Goal: Task Accomplishment & Management: Use online tool/utility

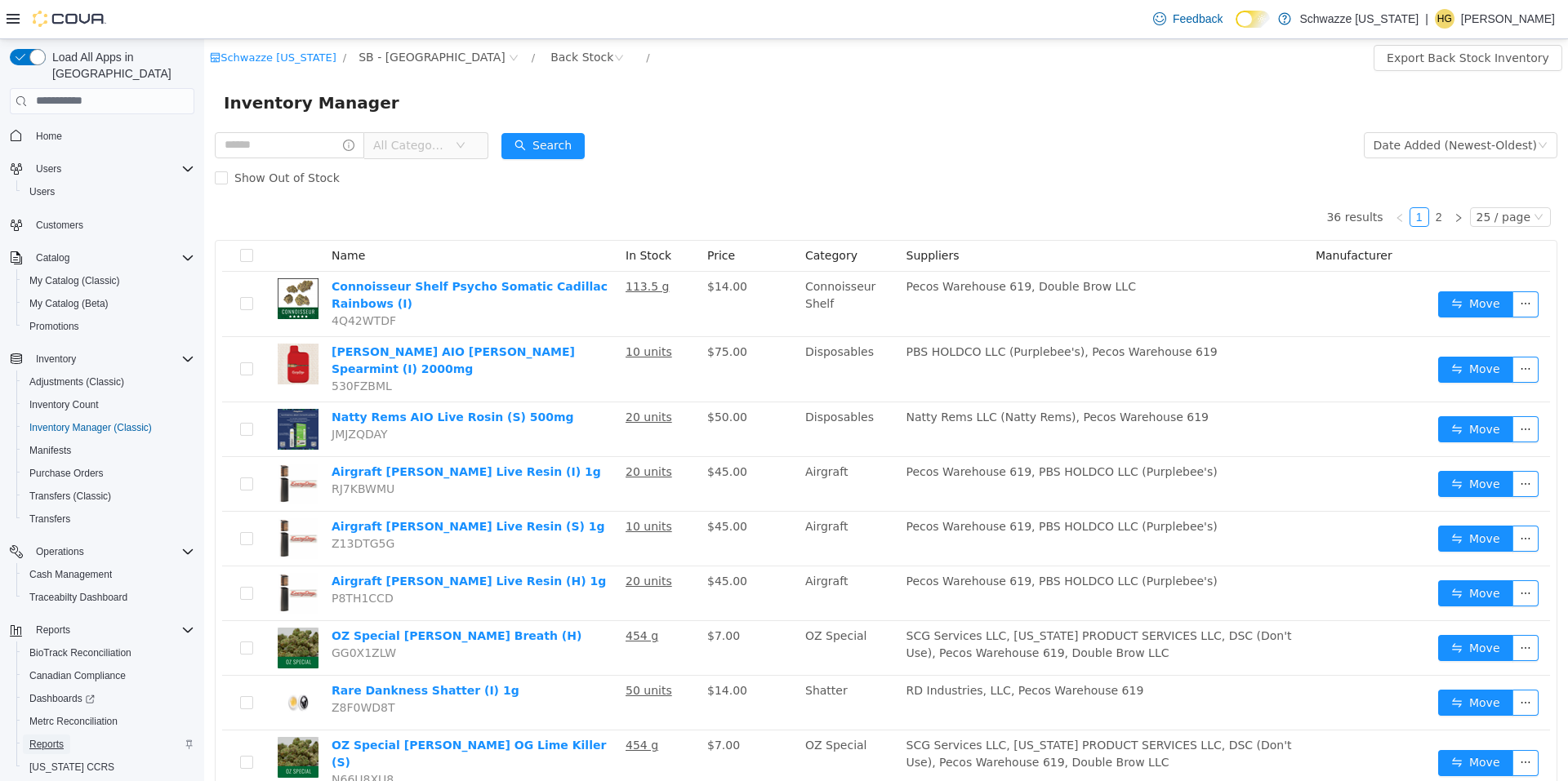
click at [61, 735] on span "Reports" at bounding box center [47, 745] width 34 height 20
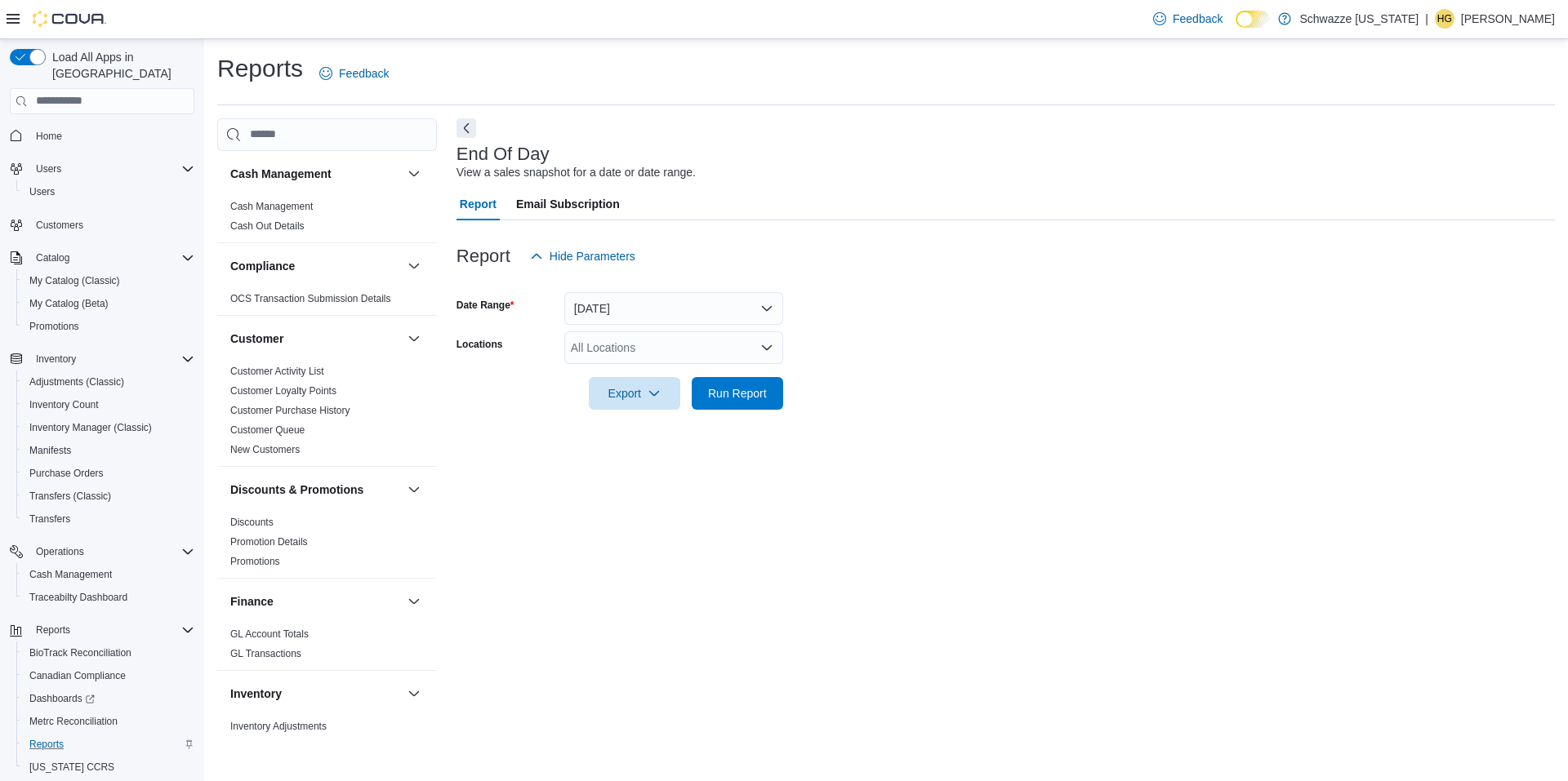
click at [645, 358] on div "All Locations" at bounding box center [674, 348] width 219 height 32
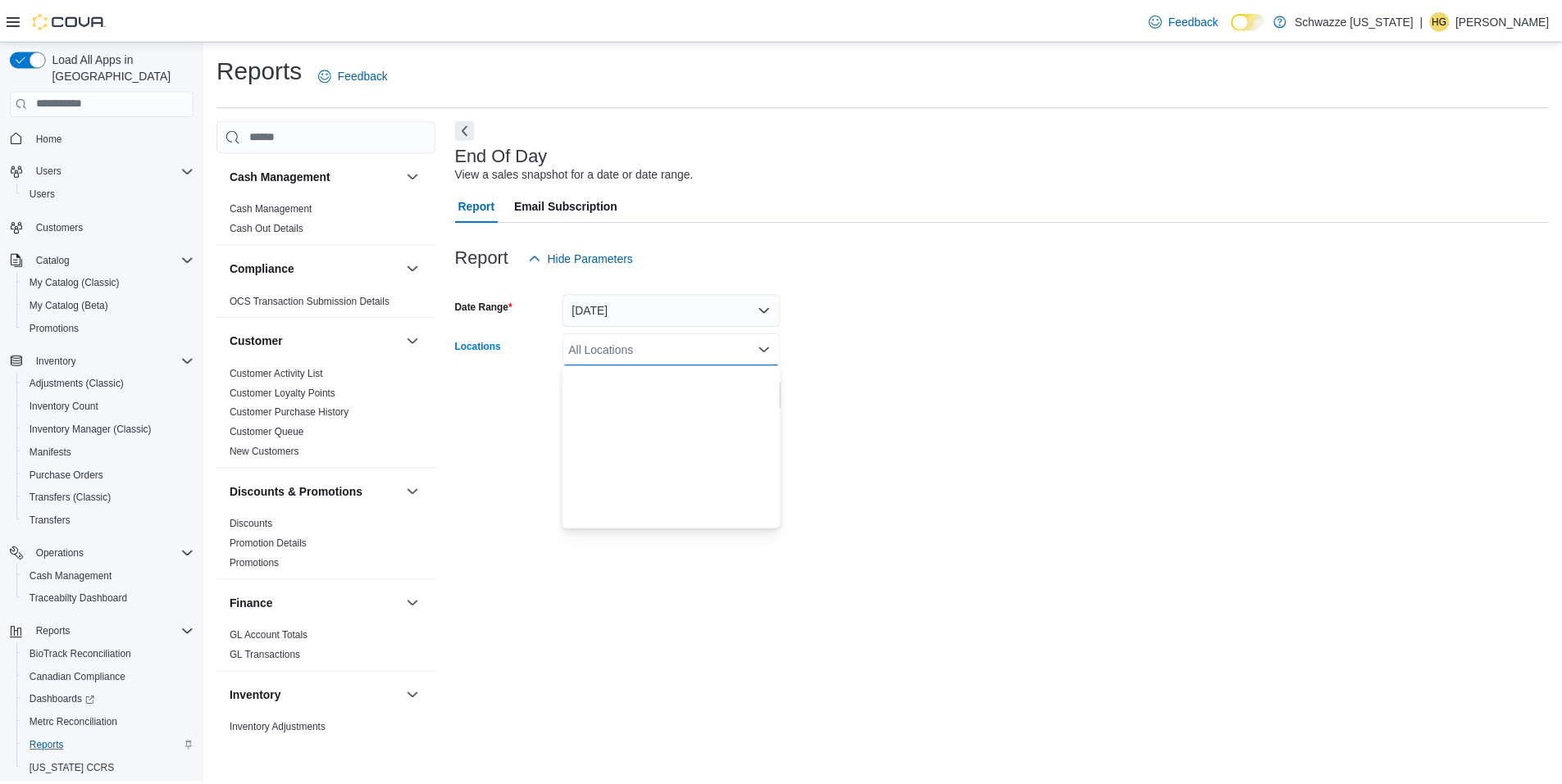
scroll to position [656, 0]
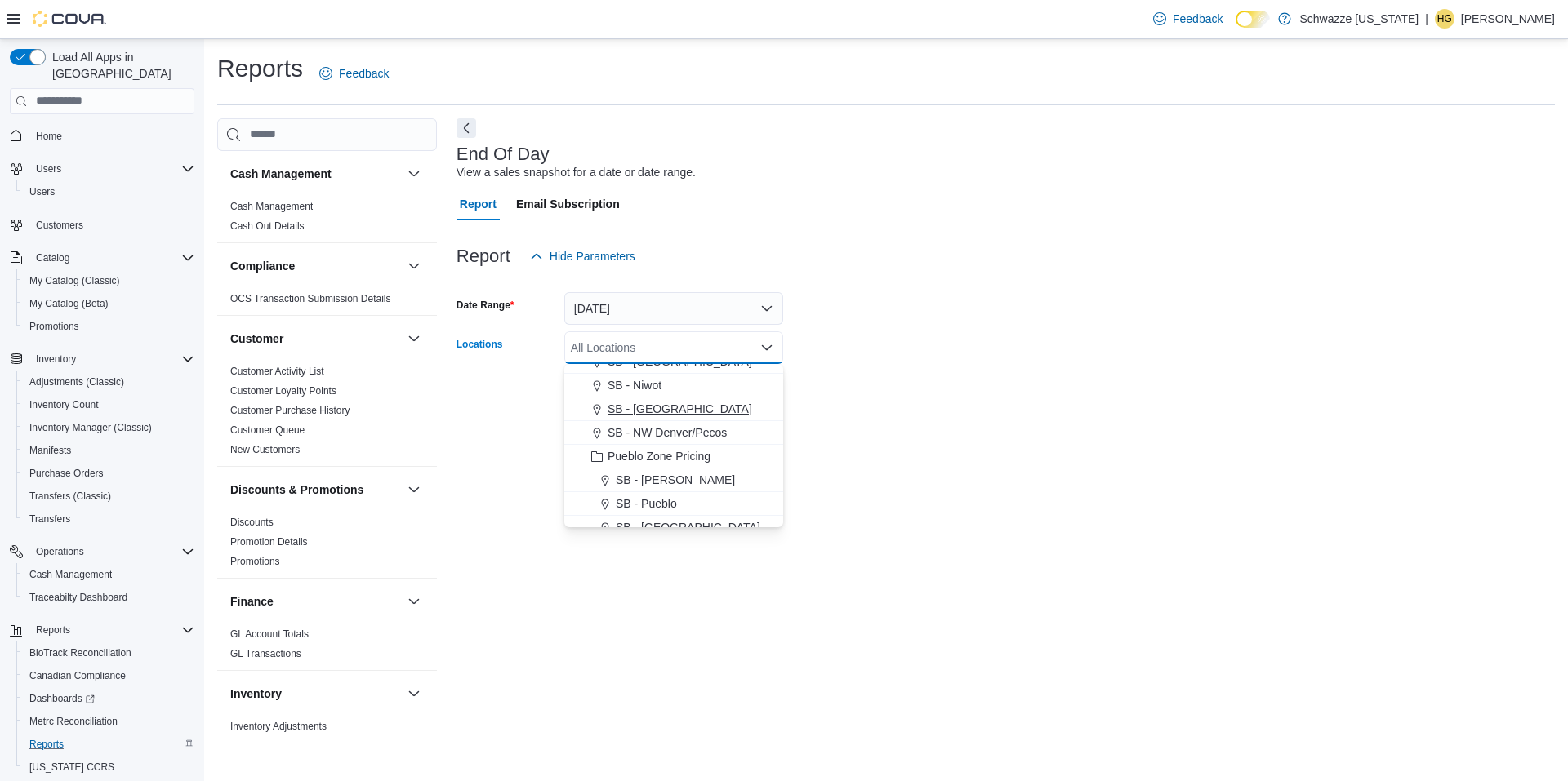
click at [710, 405] on div "SB - [GEOGRAPHIC_DATA]" at bounding box center [674, 409] width 199 height 16
click at [963, 441] on div "End Of Day View a sales snapshot for a date or date range. Report Email Subscri…" at bounding box center [1006, 428] width 1099 height 619
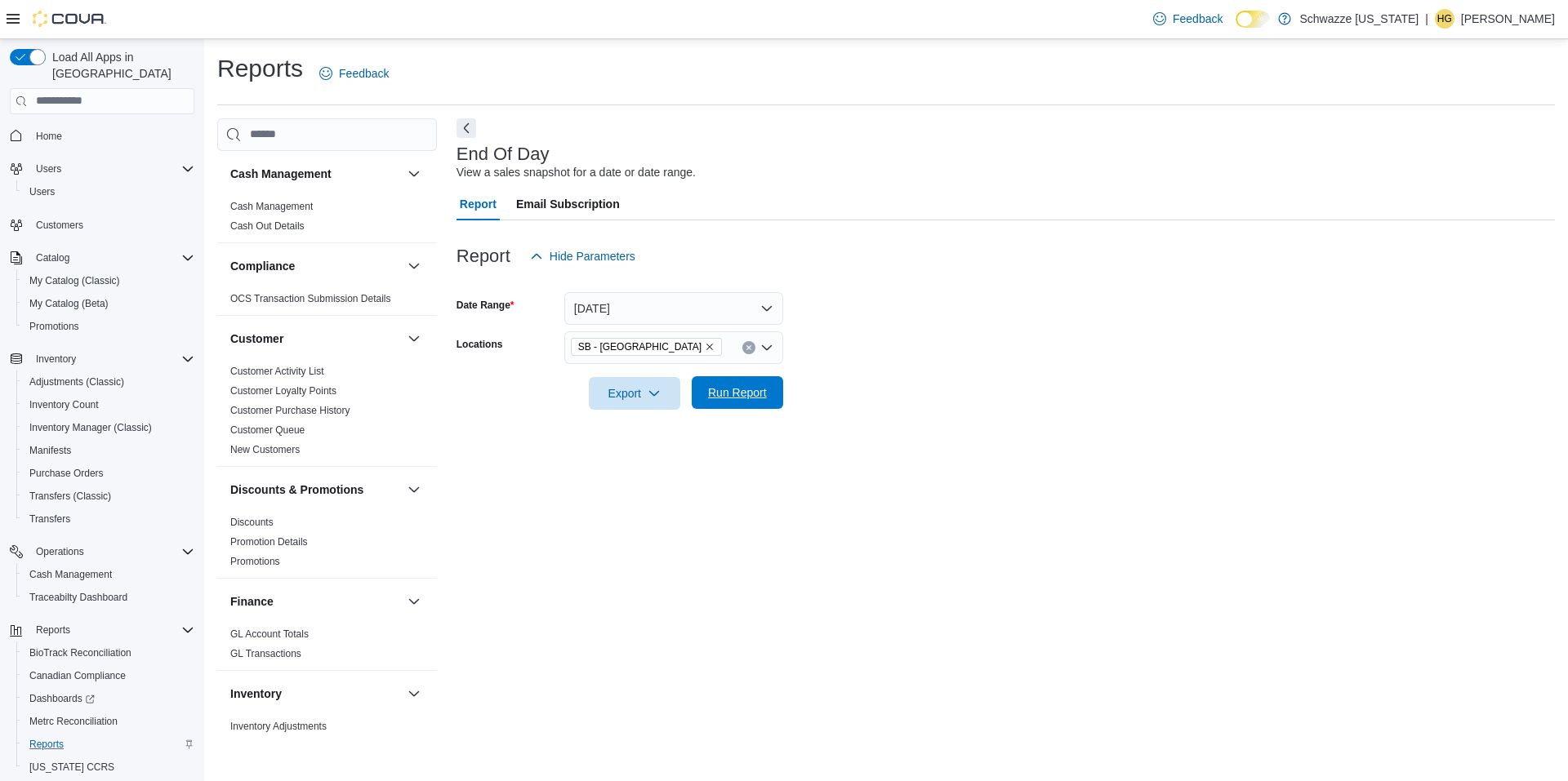
click at [743, 381] on span "Run Report" at bounding box center [737, 393] width 72 height 32
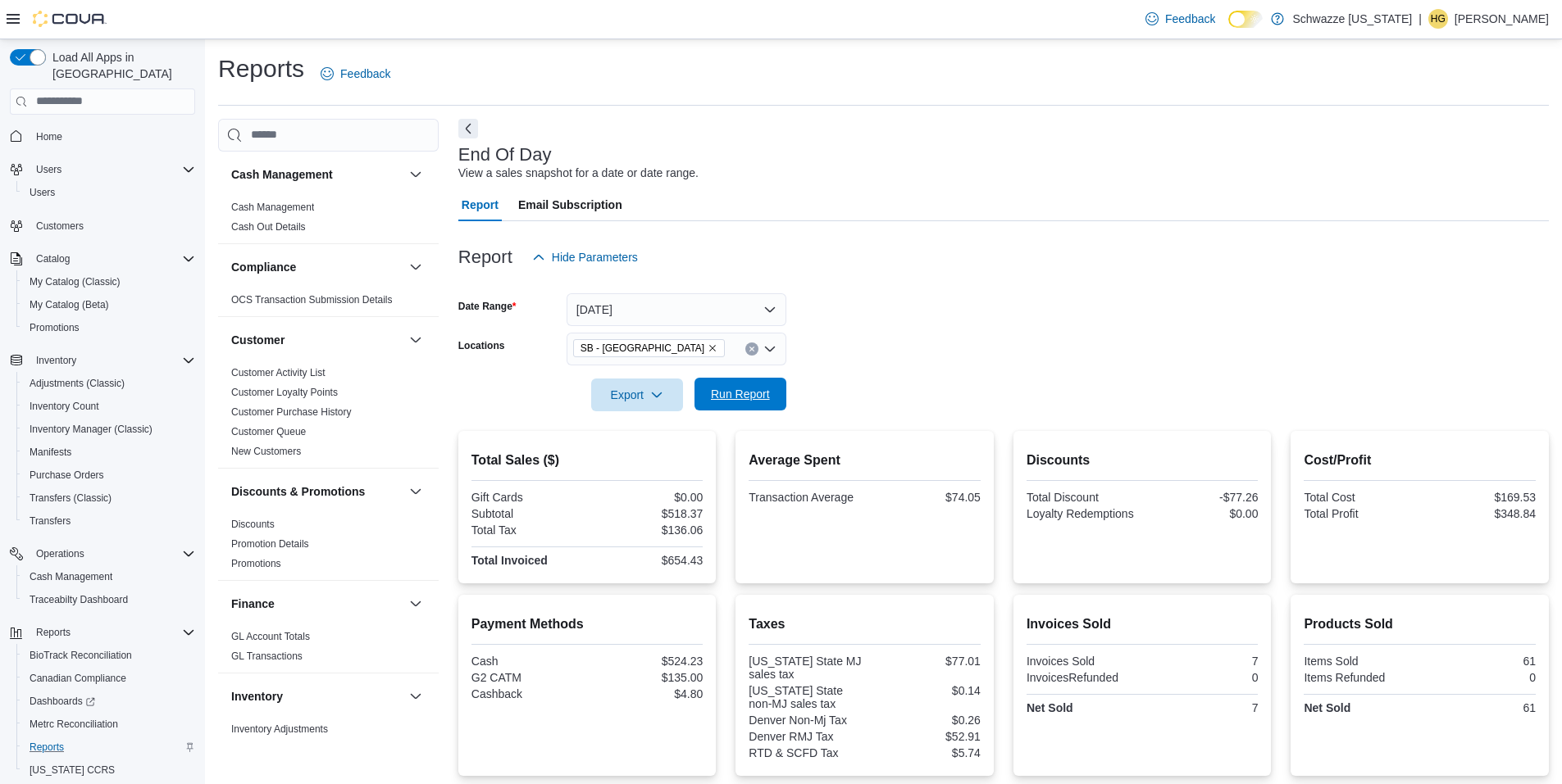
click at [736, 391] on span "Run Report" at bounding box center [741, 394] width 59 height 16
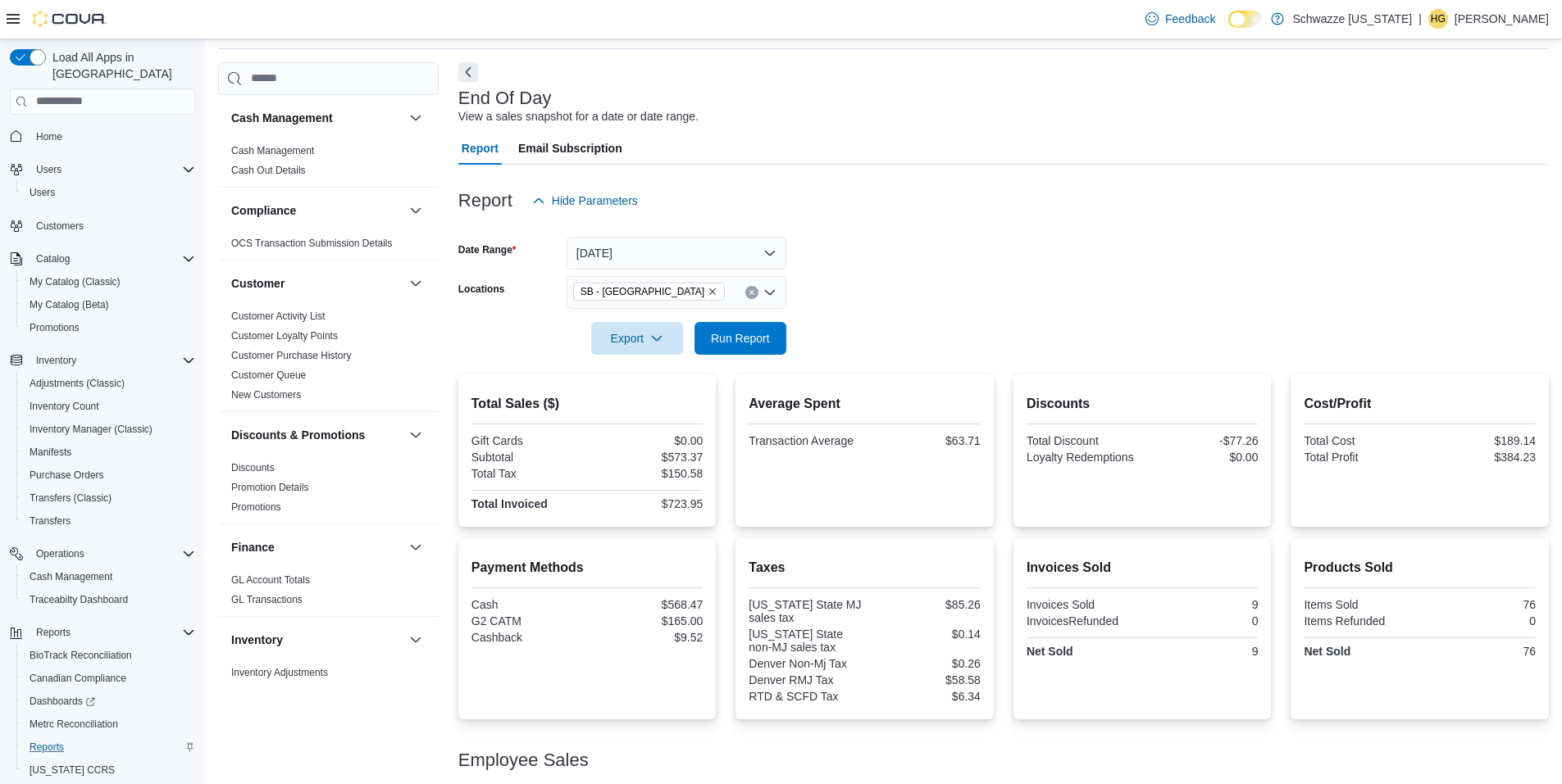
scroll to position [129, 0]
